Goal: Communication & Community: Answer question/provide support

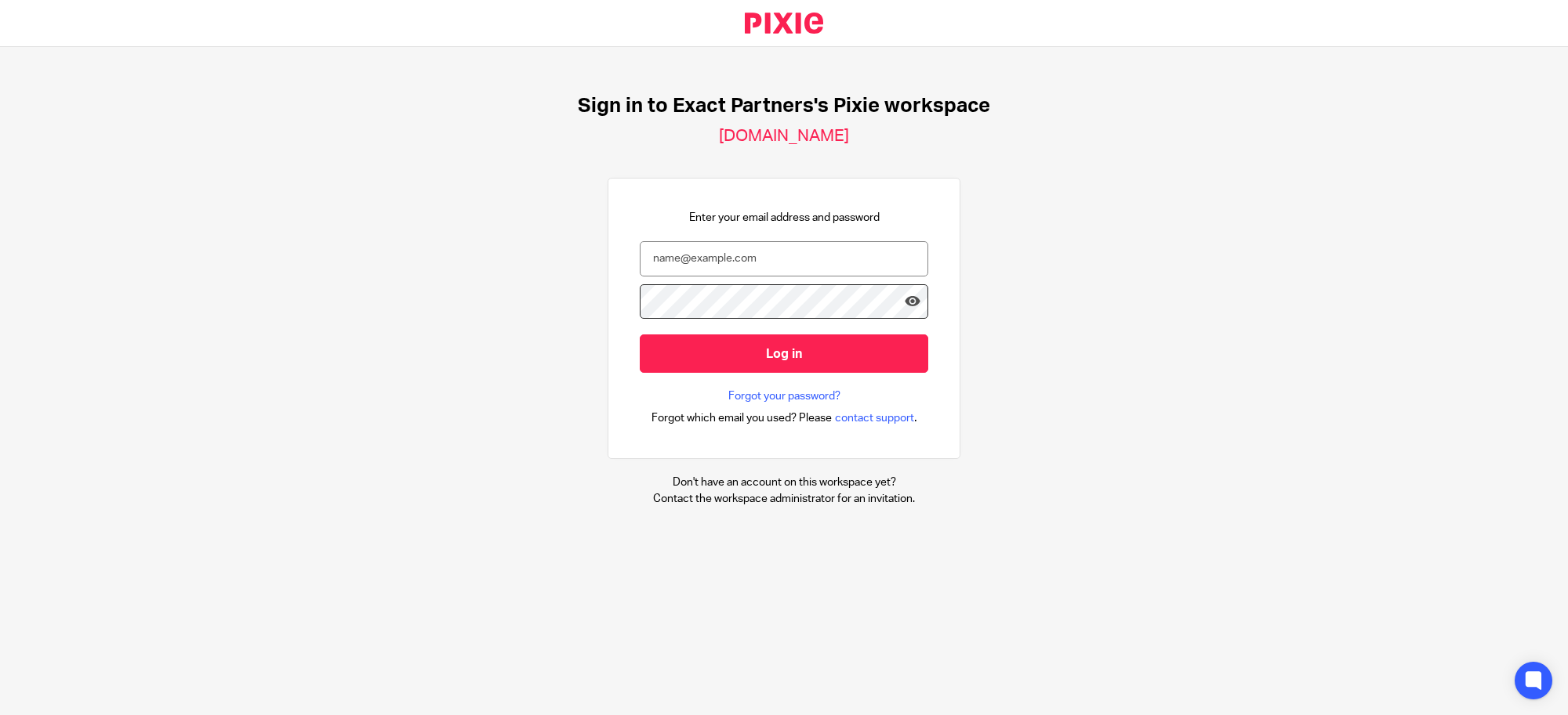
click at [0, 715] on nordpass-portal at bounding box center [0, 715] width 0 height 0
type input "svoelker@getexact.com"
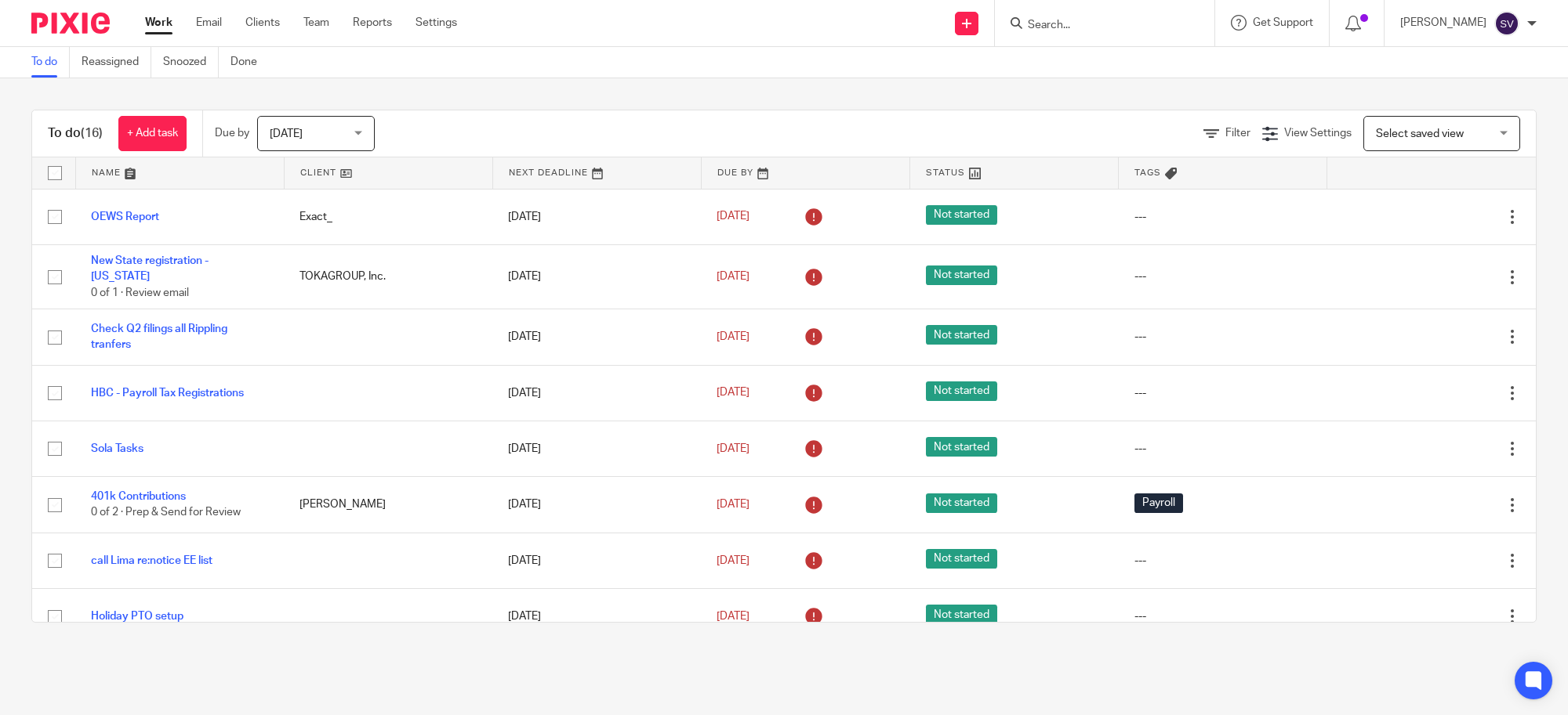
click at [1078, 21] on input "Search" at bounding box center [1096, 26] width 141 height 14
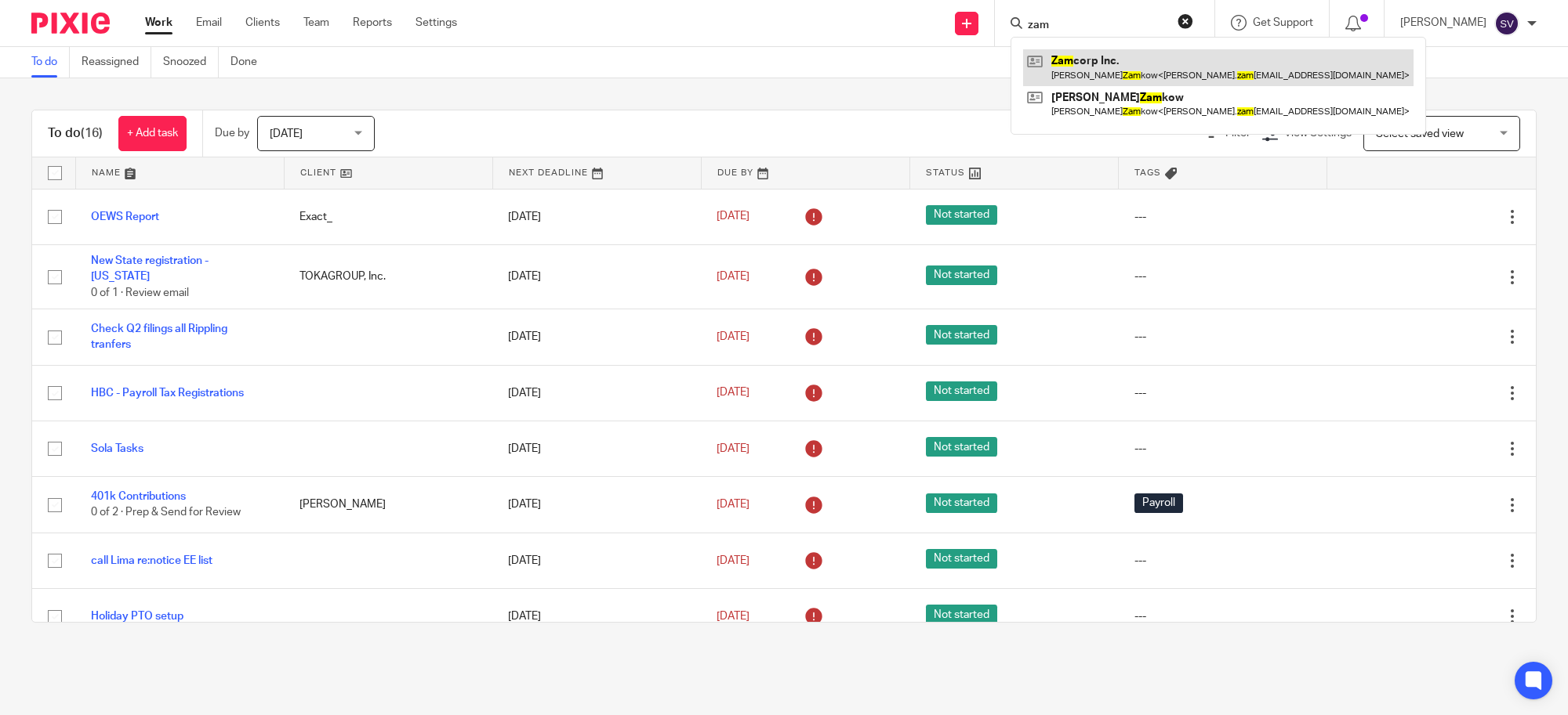
type input "zam"
click at [1121, 65] on link at bounding box center [1218, 68] width 390 height 36
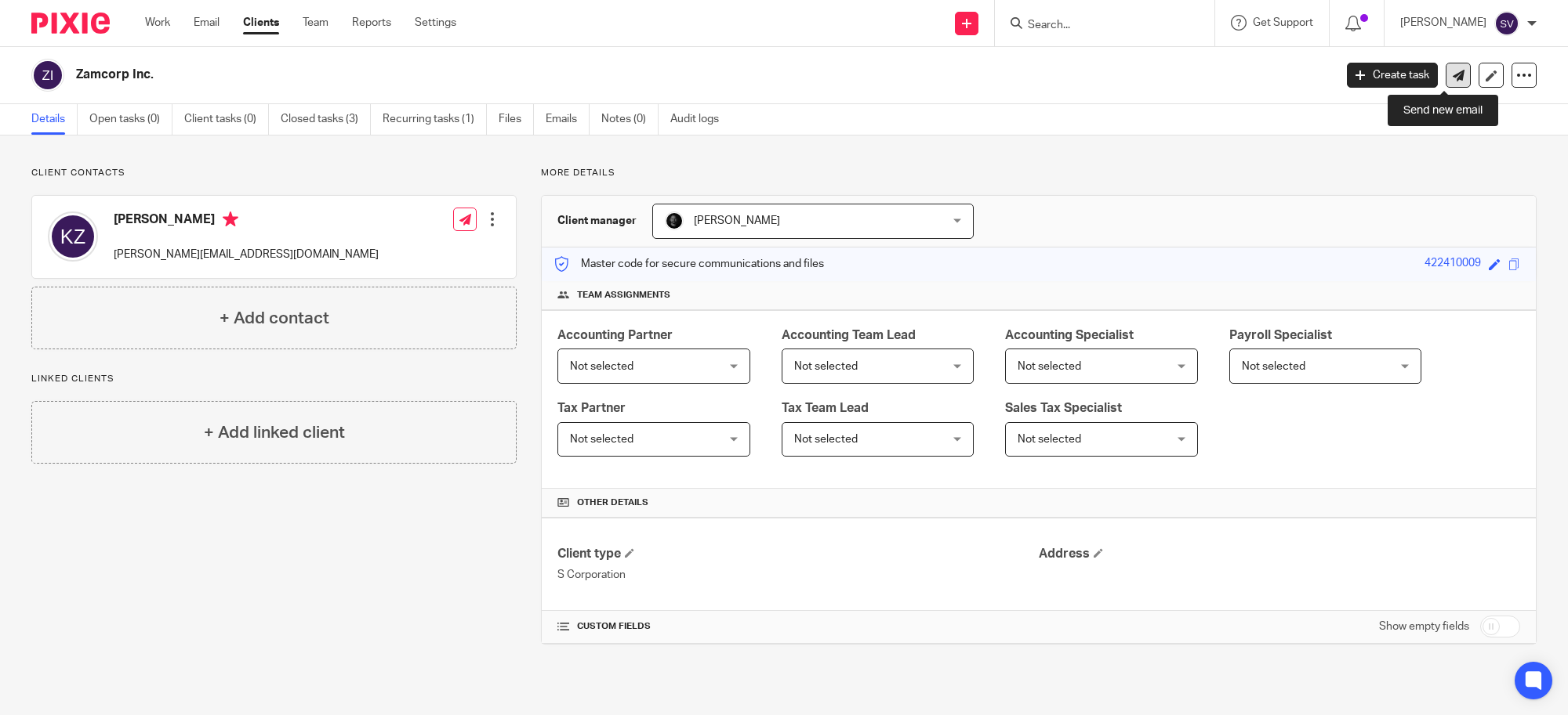
click at [1445, 71] on link at bounding box center [1458, 75] width 25 height 25
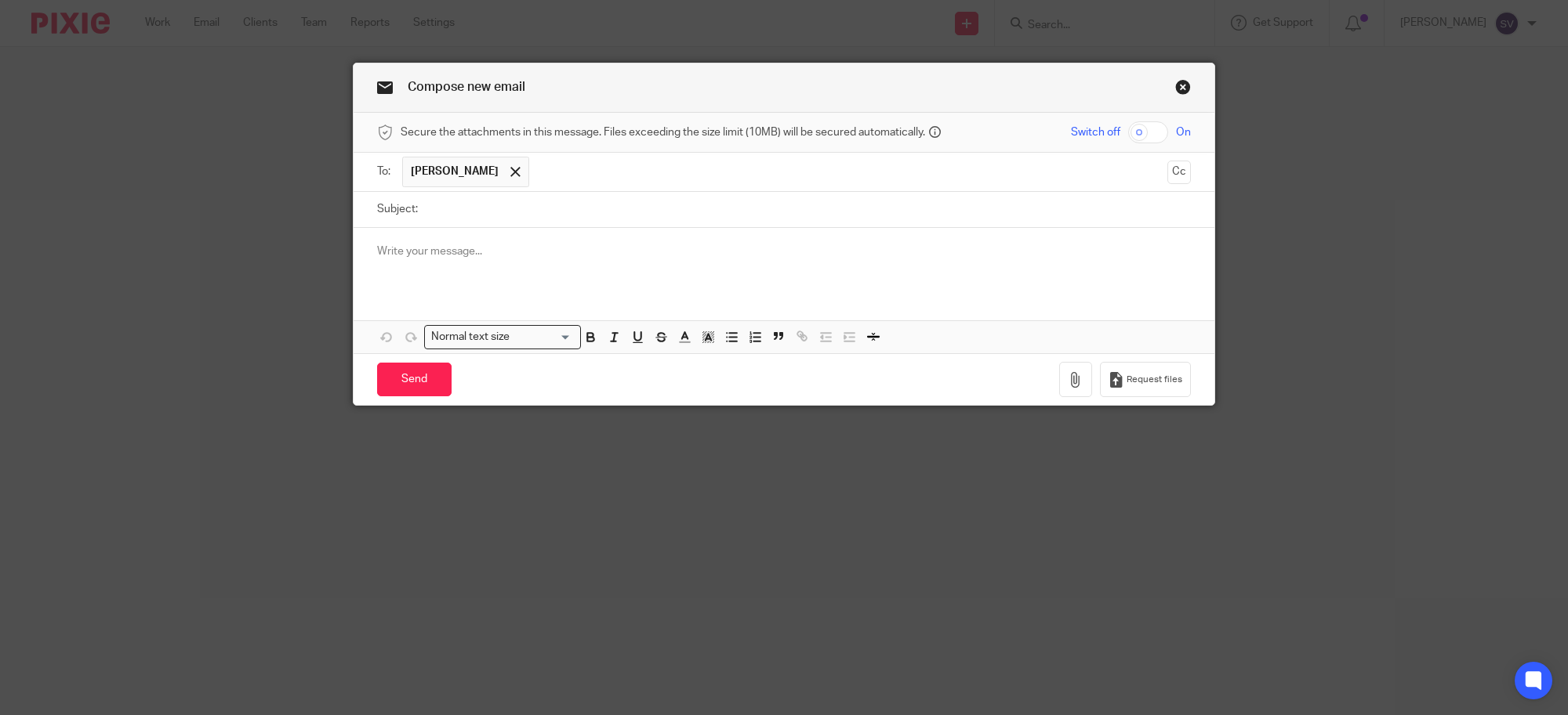
click at [589, 216] on input "Subject:" at bounding box center [808, 209] width 765 height 35
type input "S"
type input "Follow Up & Link"
click at [539, 256] on p at bounding box center [784, 251] width 814 height 15
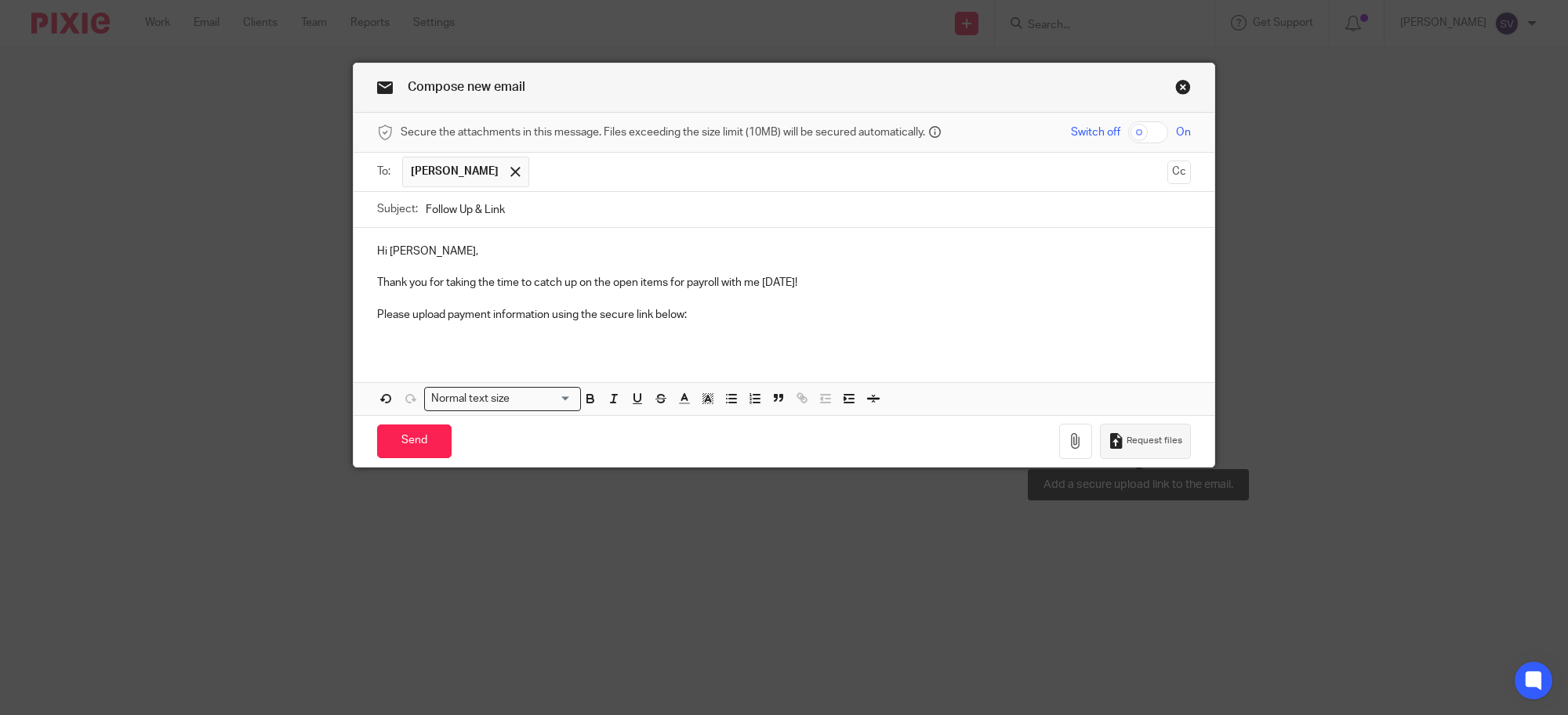
click at [1131, 432] on button "Request files" at bounding box center [1145, 441] width 91 height 35
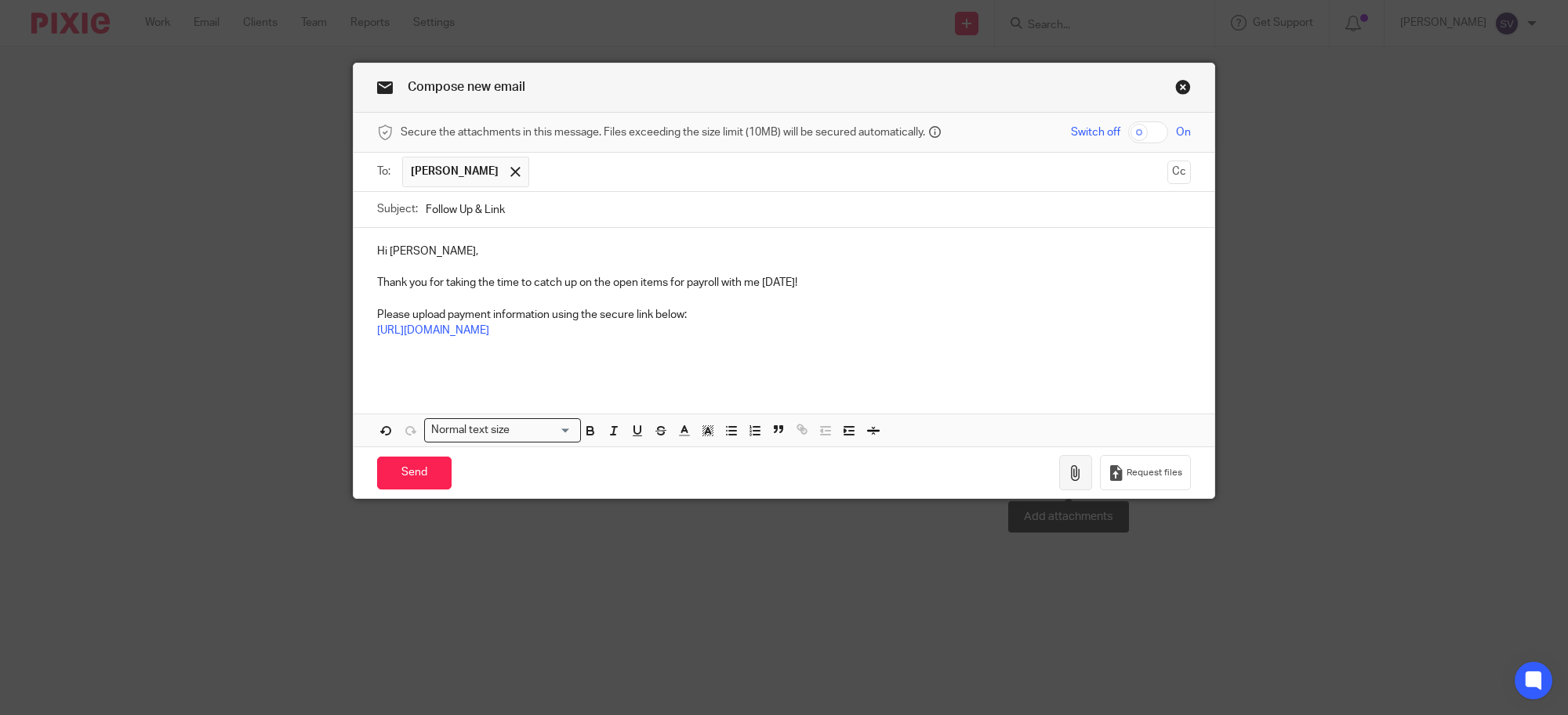
click at [1067, 484] on button "button" at bounding box center [1075, 473] width 33 height 35
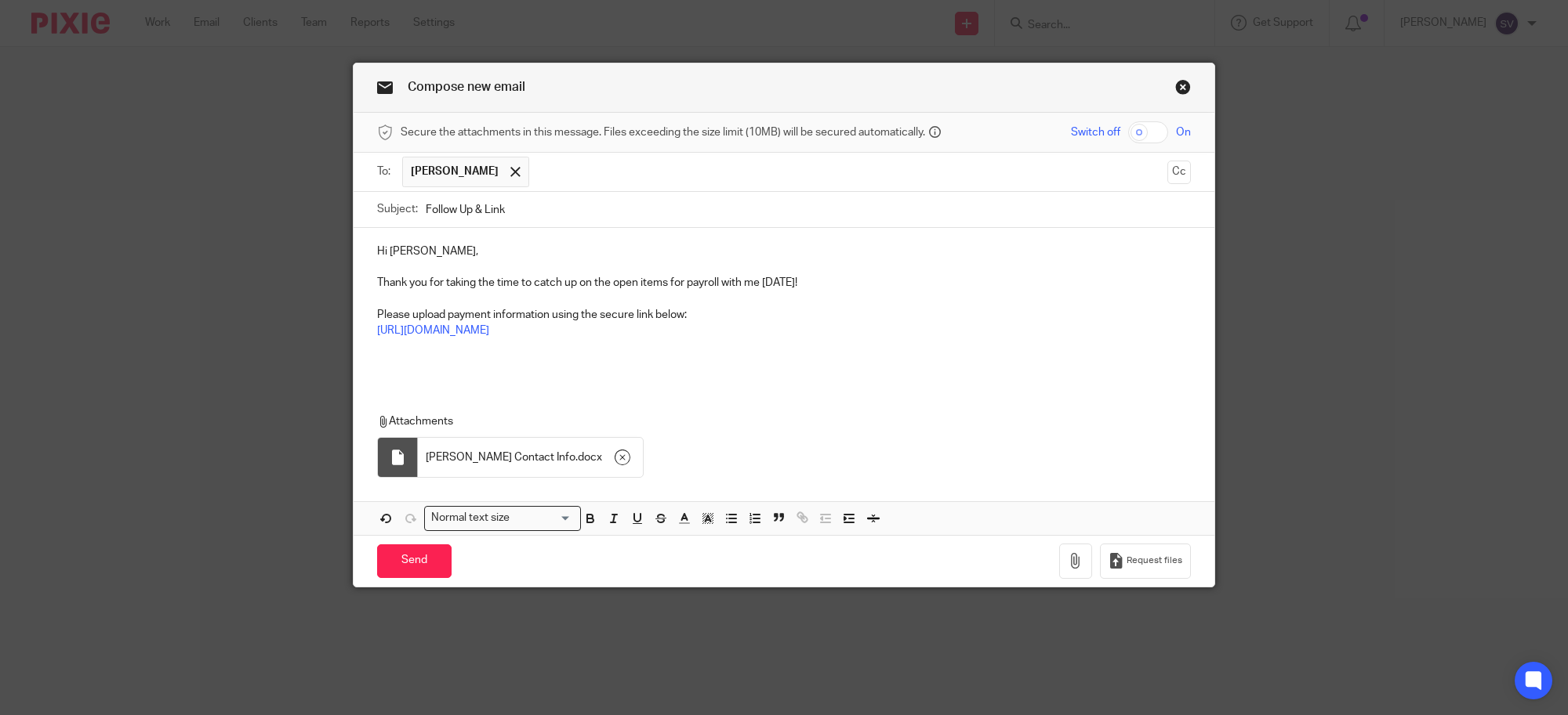
drag, startPoint x: 394, startPoint y: 459, endPoint x: 441, endPoint y: 466, distance: 47.5
click at [393, 459] on div at bounding box center [397, 457] width 15 height 15
click at [549, 311] on p "Please upload payment information using the secure link below:" at bounding box center [784, 314] width 814 height 15
